Goal: Find specific page/section: Find specific page/section

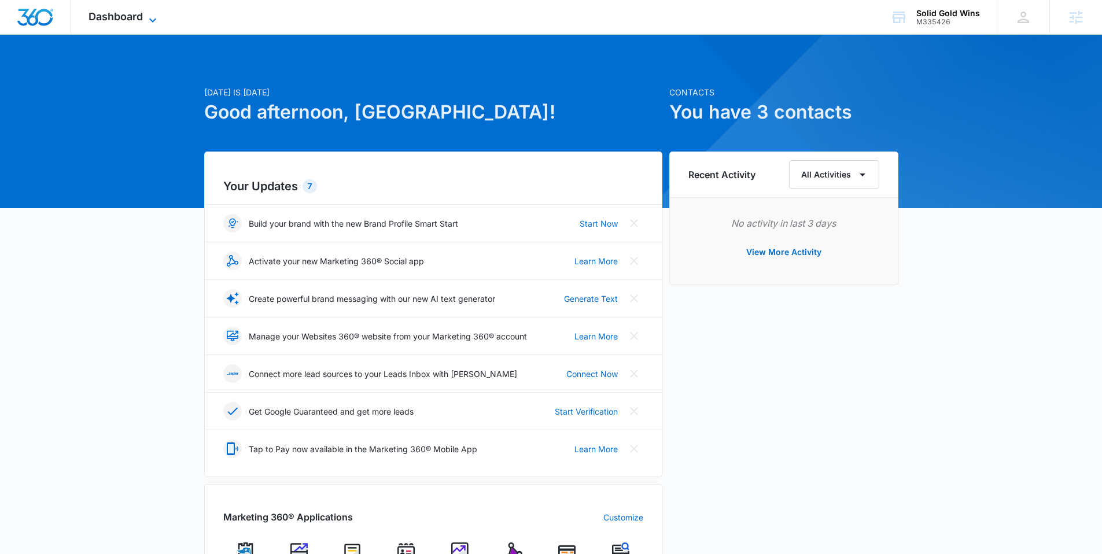
click at [132, 16] on span "Dashboard" at bounding box center [115, 16] width 54 height 12
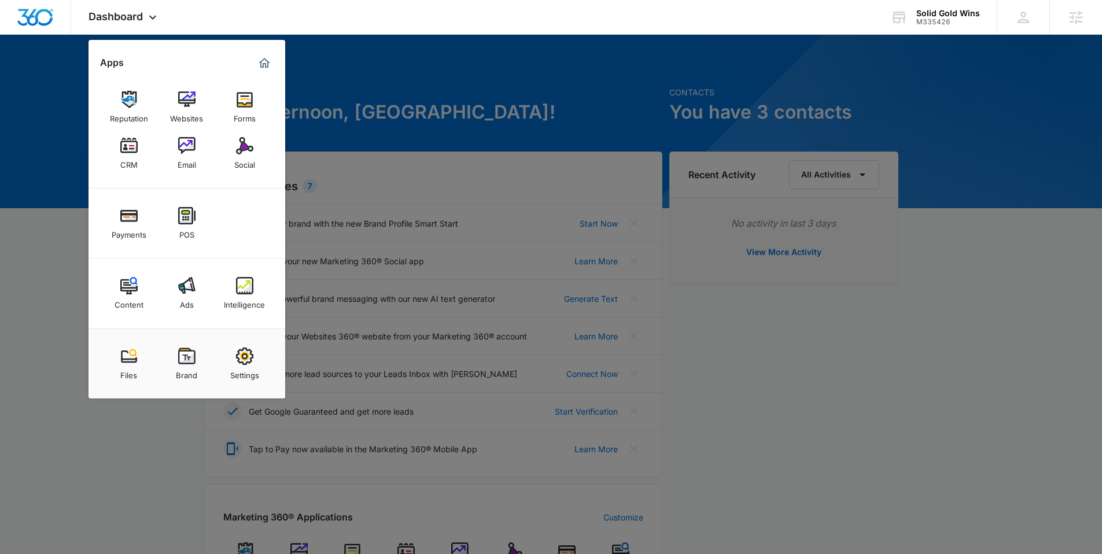
click at [78, 83] on div at bounding box center [551, 277] width 1102 height 554
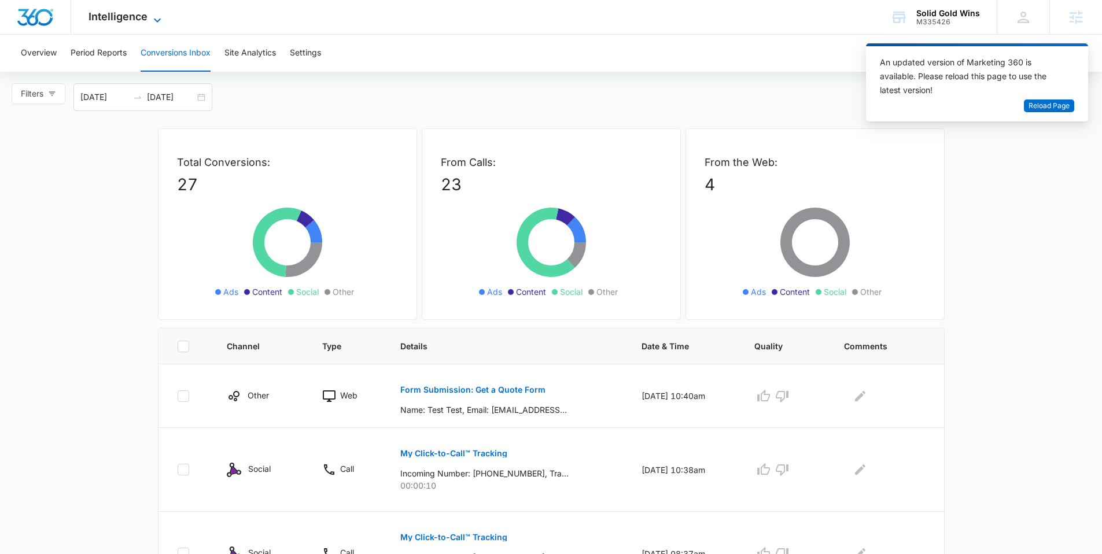
click at [111, 18] on span "Intelligence" at bounding box center [117, 16] width 59 height 12
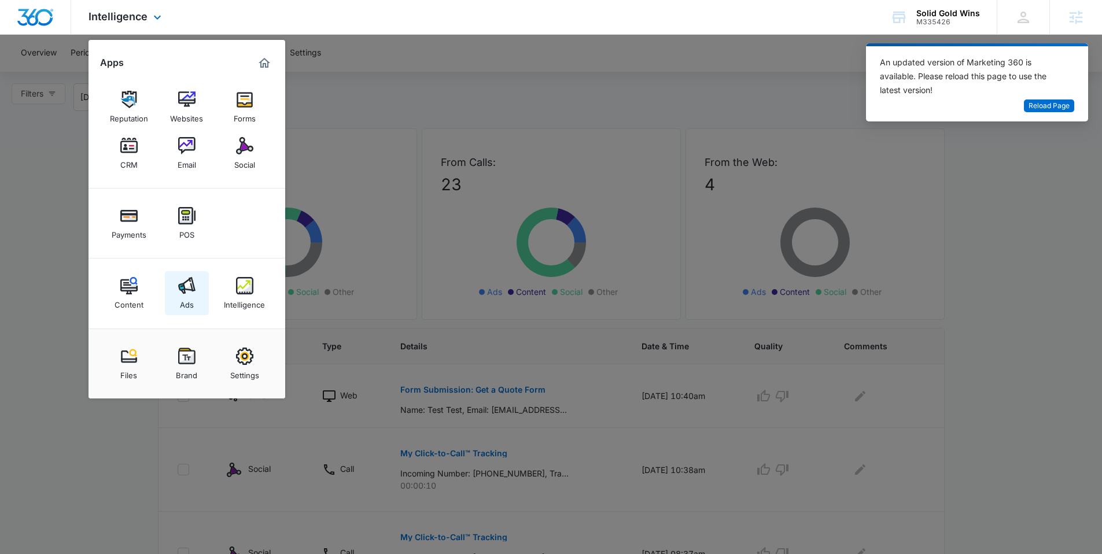
click at [198, 290] on link "Ads" at bounding box center [187, 293] width 44 height 44
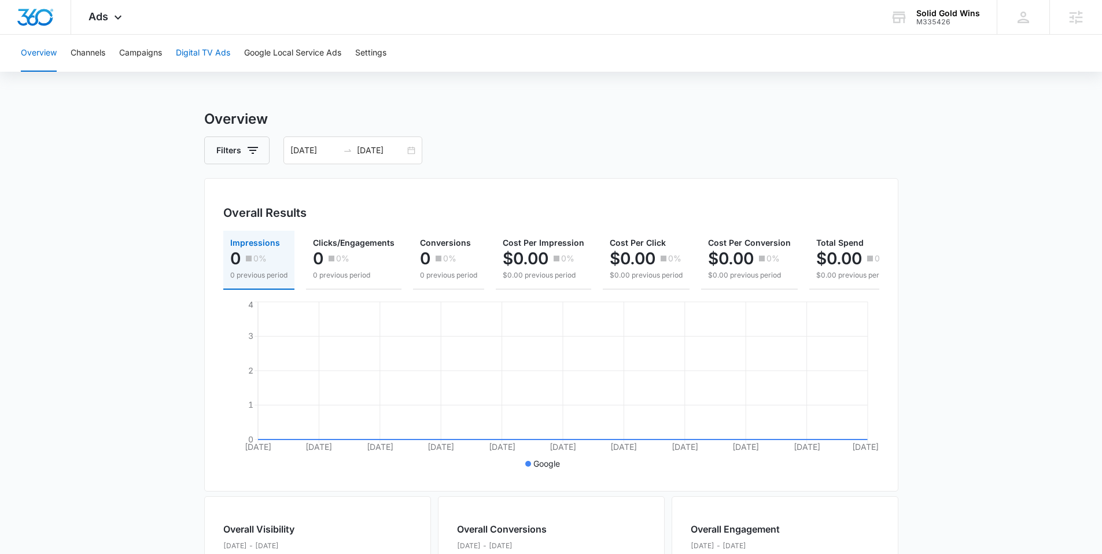
click at [223, 49] on button "Digital TV Ads" at bounding box center [203, 53] width 54 height 37
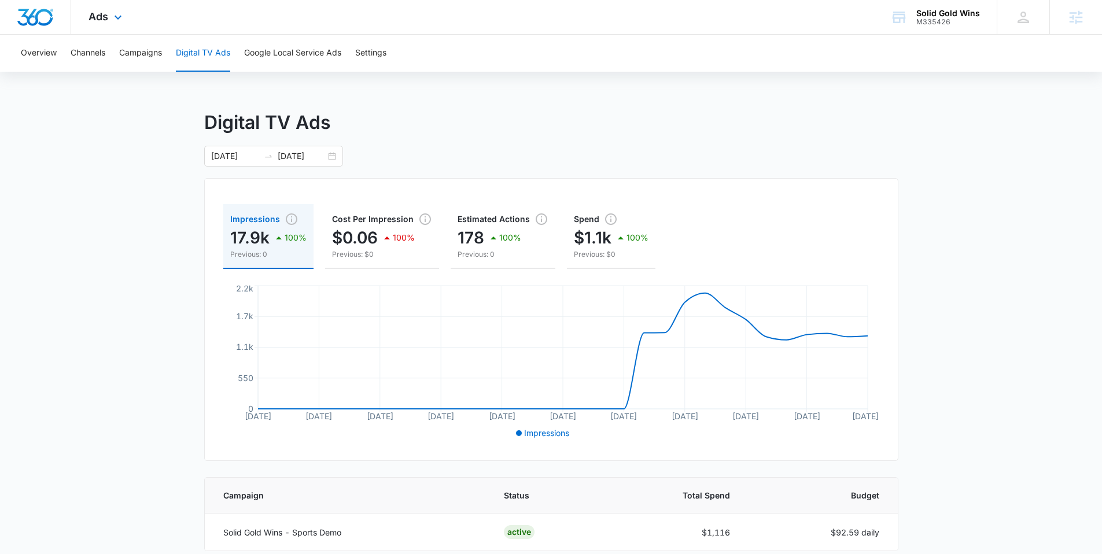
click at [118, 2] on div "Ads Apps Reputation Websites Forms CRM Email Social Payments POS Content Ads In…" at bounding box center [106, 17] width 71 height 34
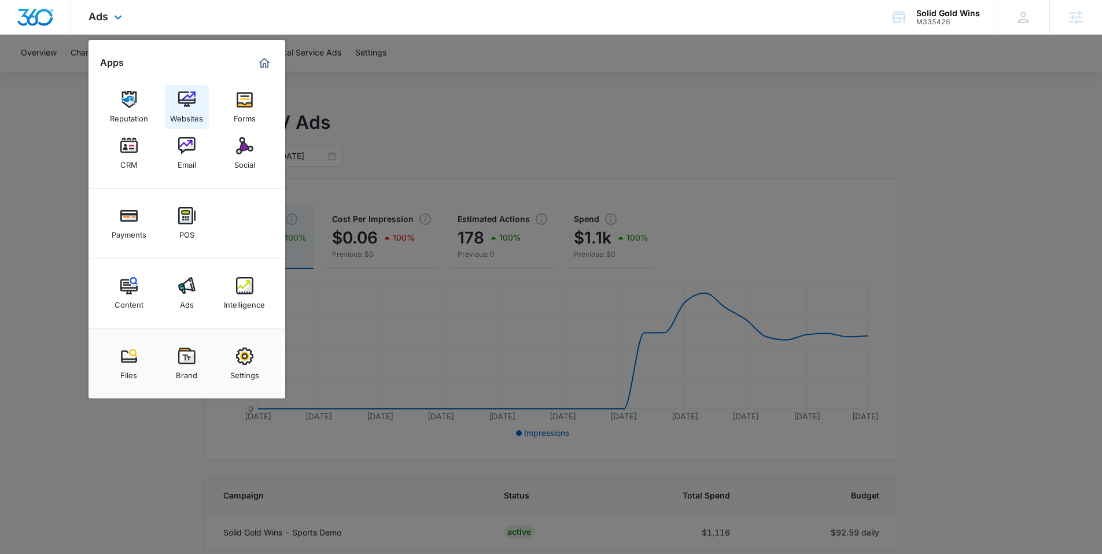
click at [202, 104] on link "Websites" at bounding box center [187, 107] width 44 height 44
